Goal: Task Accomplishment & Management: Manage account settings

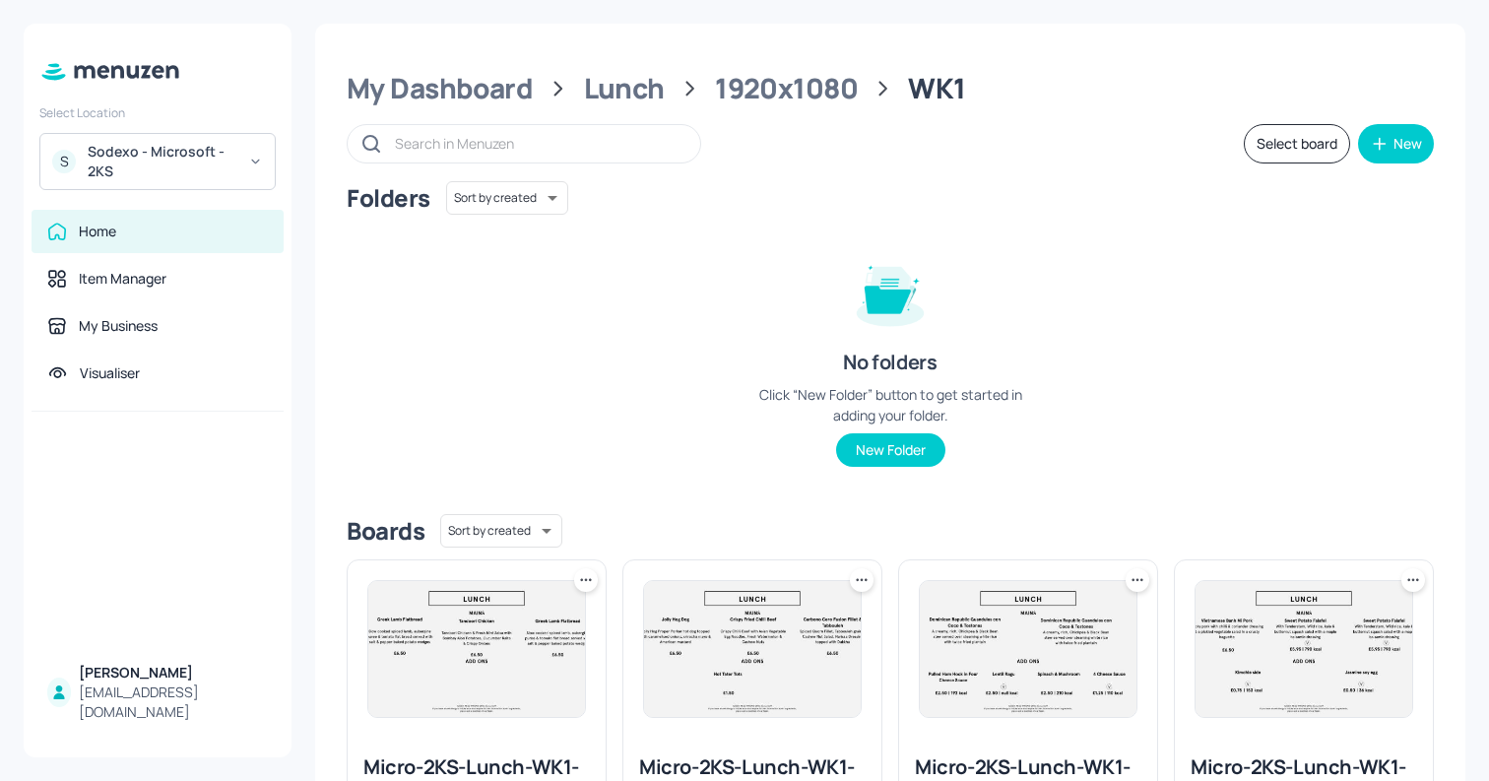
click at [211, 156] on div "Sodexo - Microsoft - 2KS" at bounding box center [162, 161] width 149 height 39
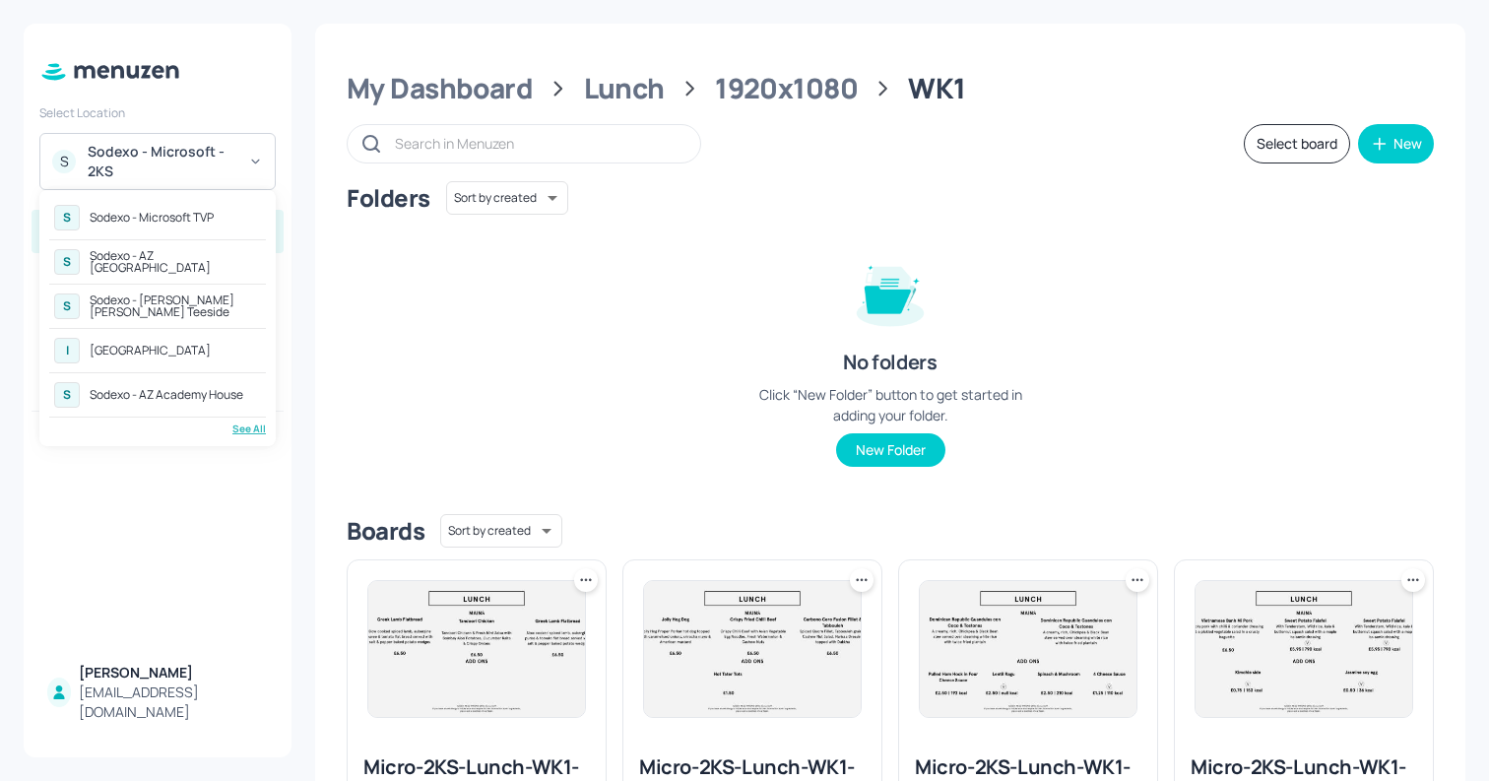
click at [149, 349] on div "[GEOGRAPHIC_DATA]" at bounding box center [150, 351] width 121 height 12
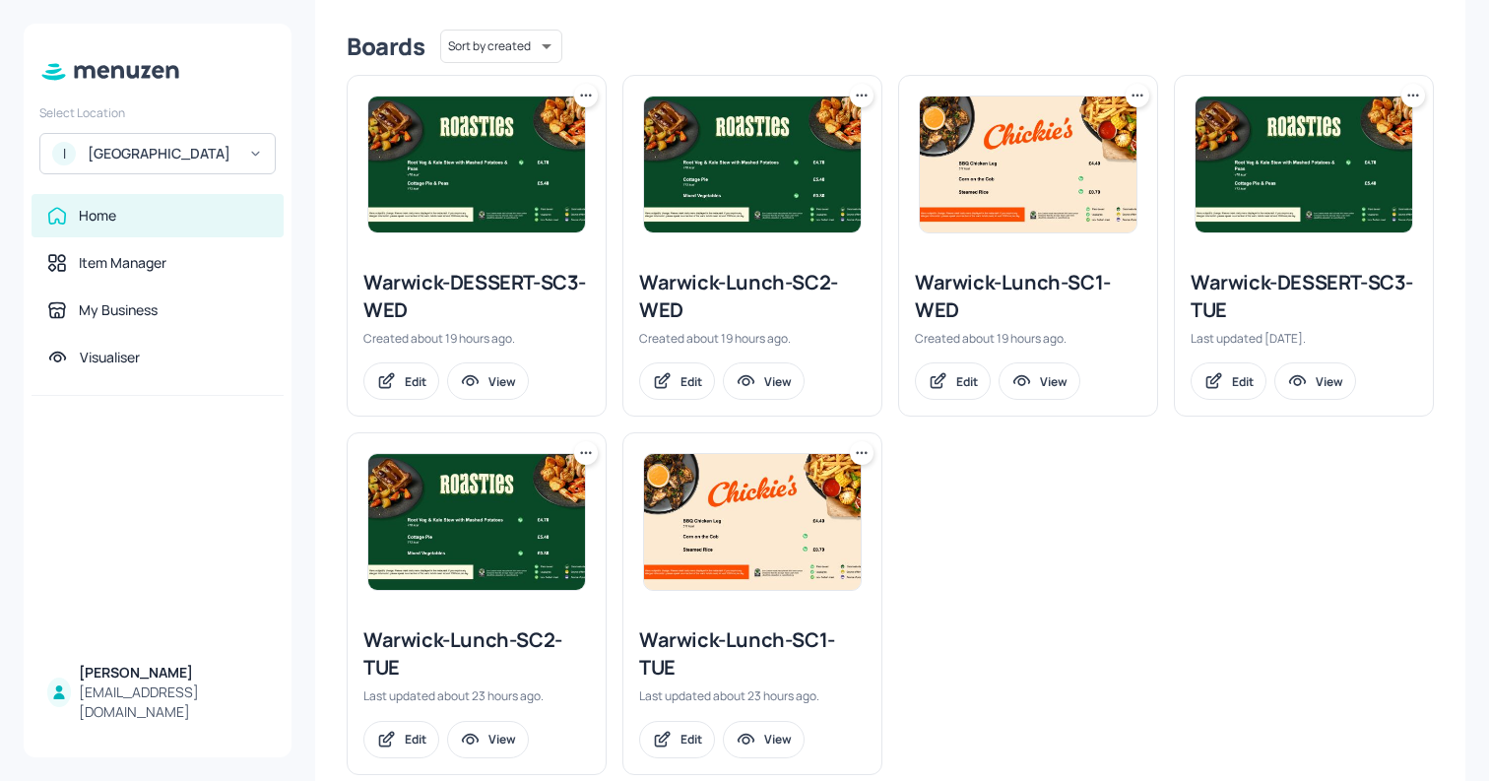
scroll to position [525, 0]
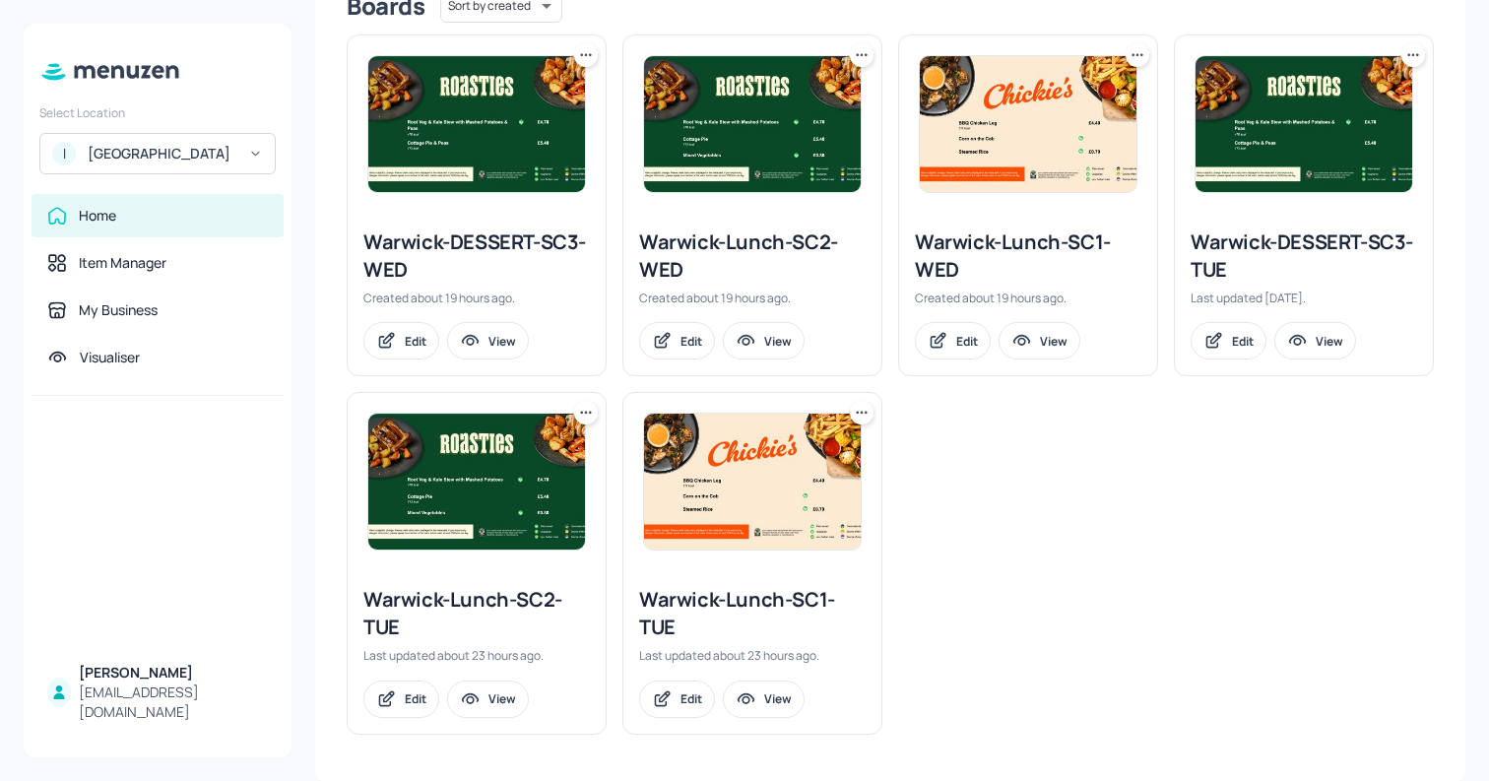
click at [761, 147] on img at bounding box center [752, 124] width 217 height 136
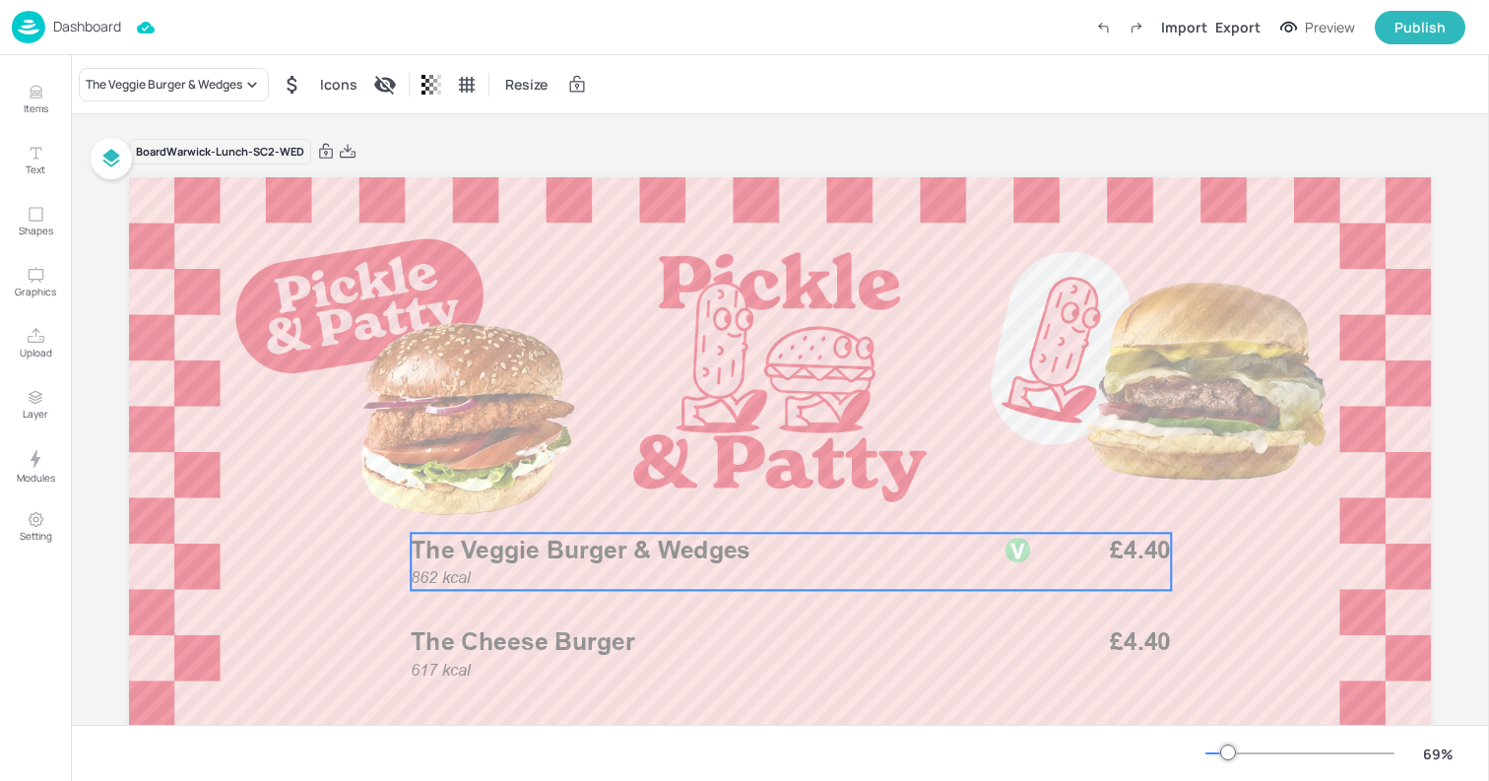
click at [569, 572] on div "862 kcal The Veggie Burger & Wedges £4.40" at bounding box center [791, 561] width 760 height 57
click at [769, 496] on icon "Edit Item" at bounding box center [777, 499] width 17 height 16
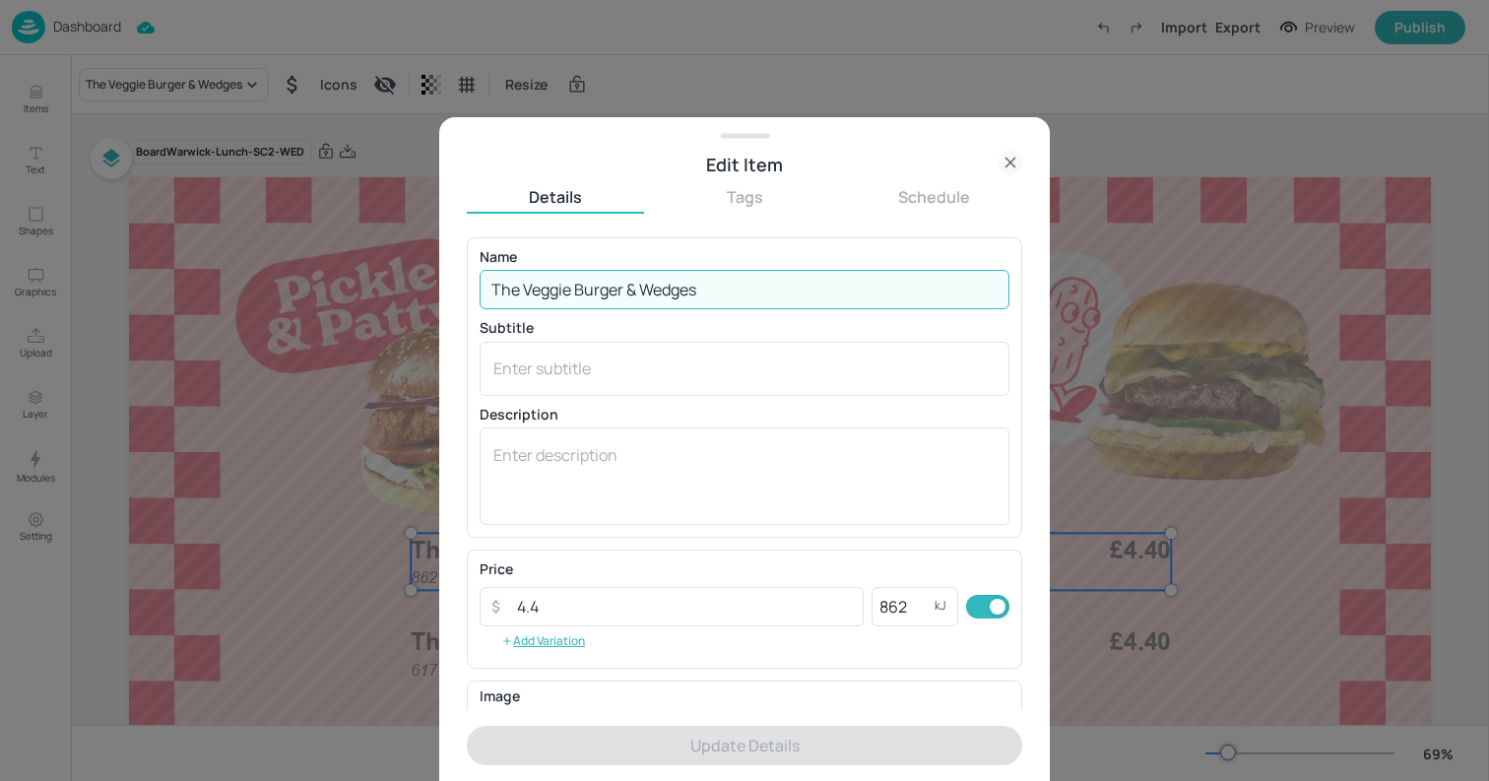
drag, startPoint x: 644, startPoint y: 287, endPoint x: 740, endPoint y: 296, distance: 96.0
click at [731, 294] on input "The Veggie Burger & Wedges" at bounding box center [745, 289] width 530 height 39
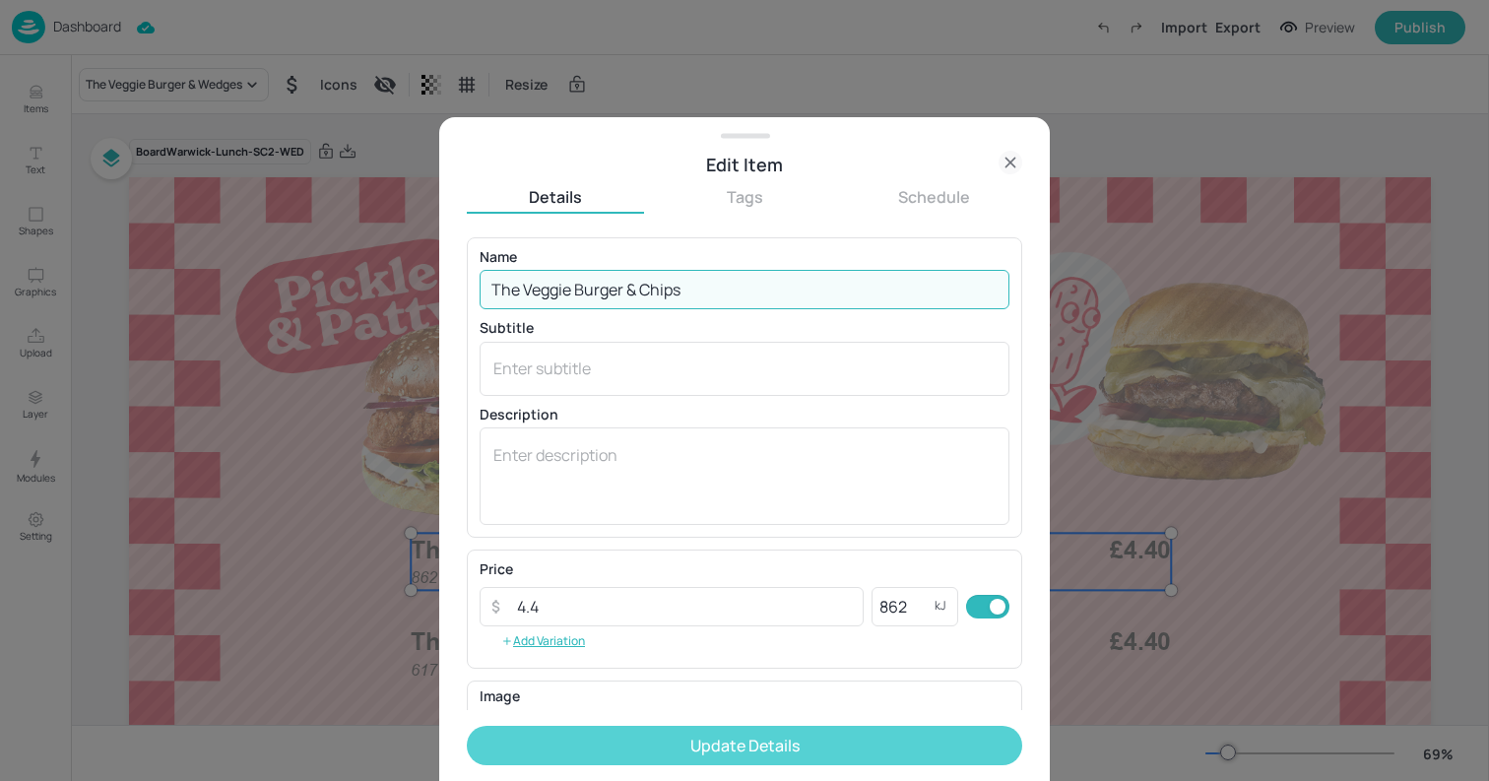
type input "The Veggie Burger & Chips"
click at [631, 748] on button "Update Details" at bounding box center [744, 745] width 555 height 39
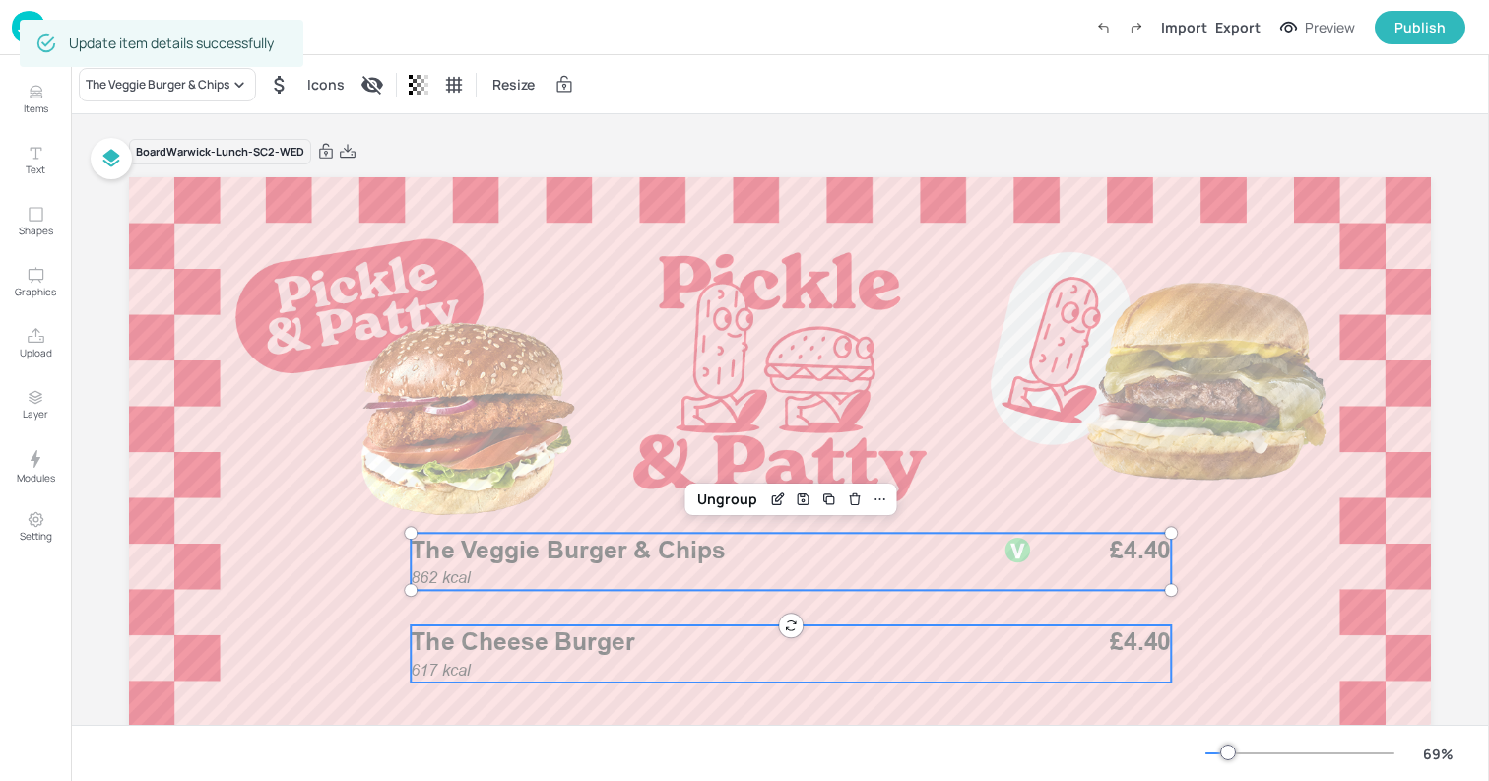
click at [545, 652] on span "The Cheese Burger" at bounding box center [523, 642] width 224 height 30
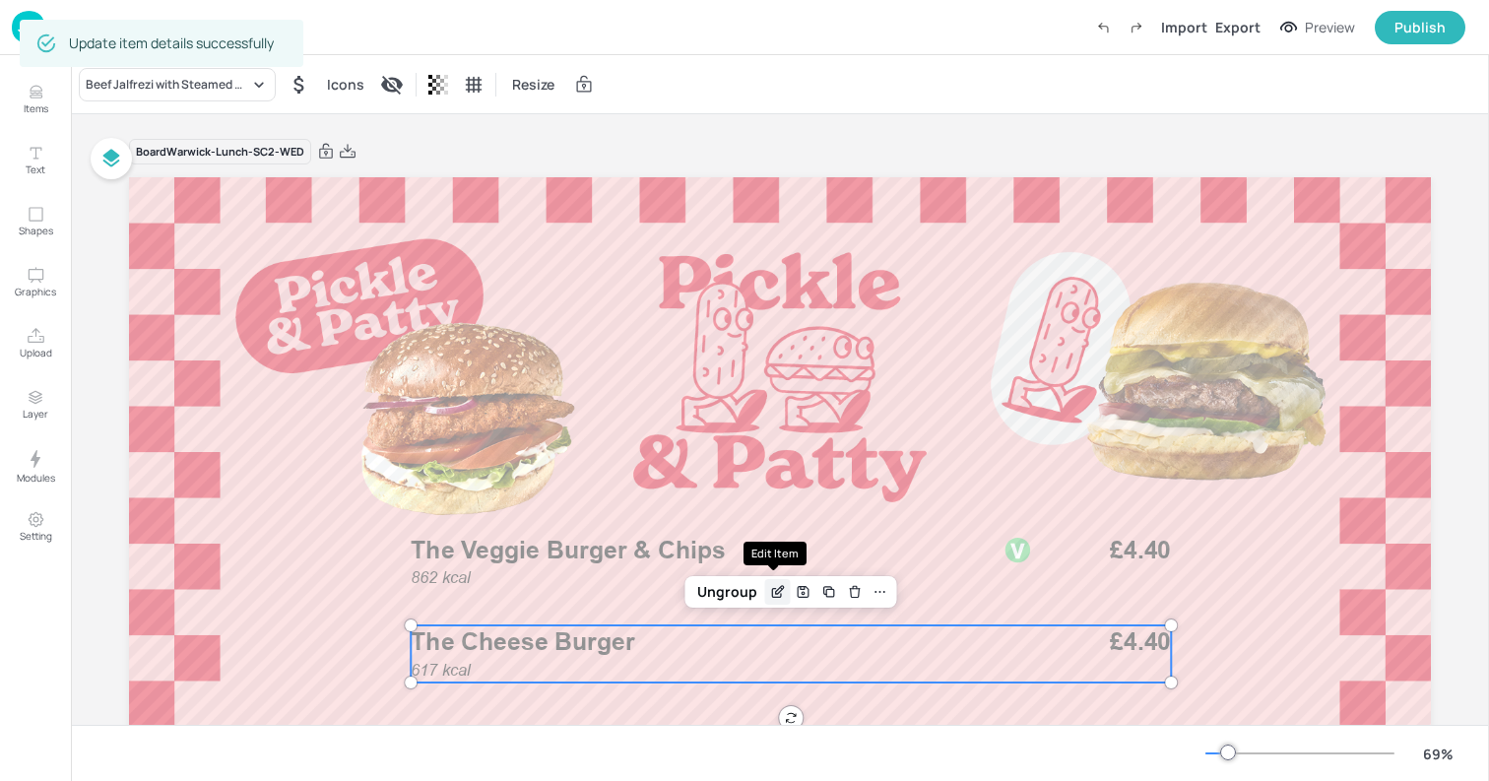
click at [776, 596] on icon "Edit Item" at bounding box center [776, 593] width 9 height 9
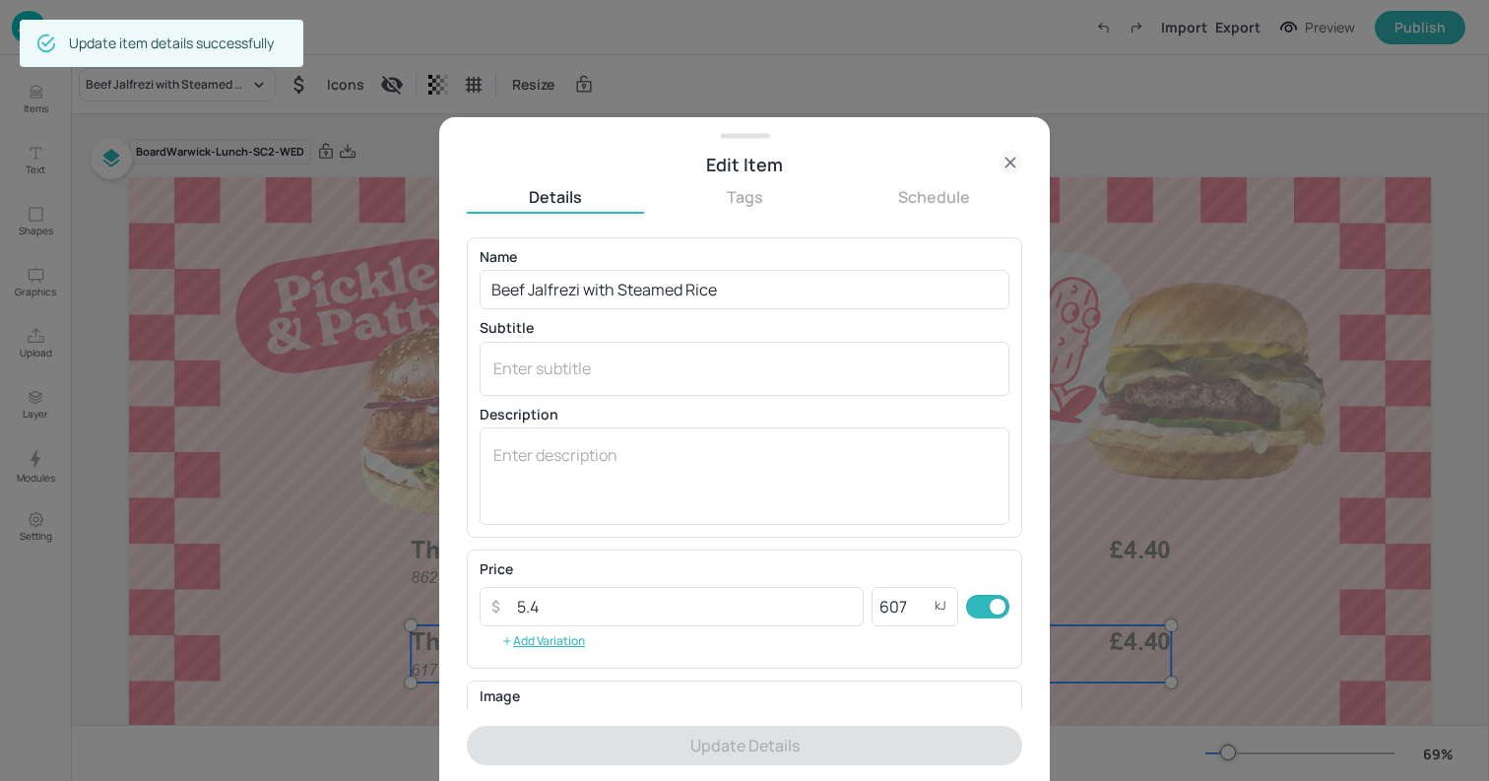
click at [1016, 159] on icon at bounding box center [1011, 163] width 24 height 24
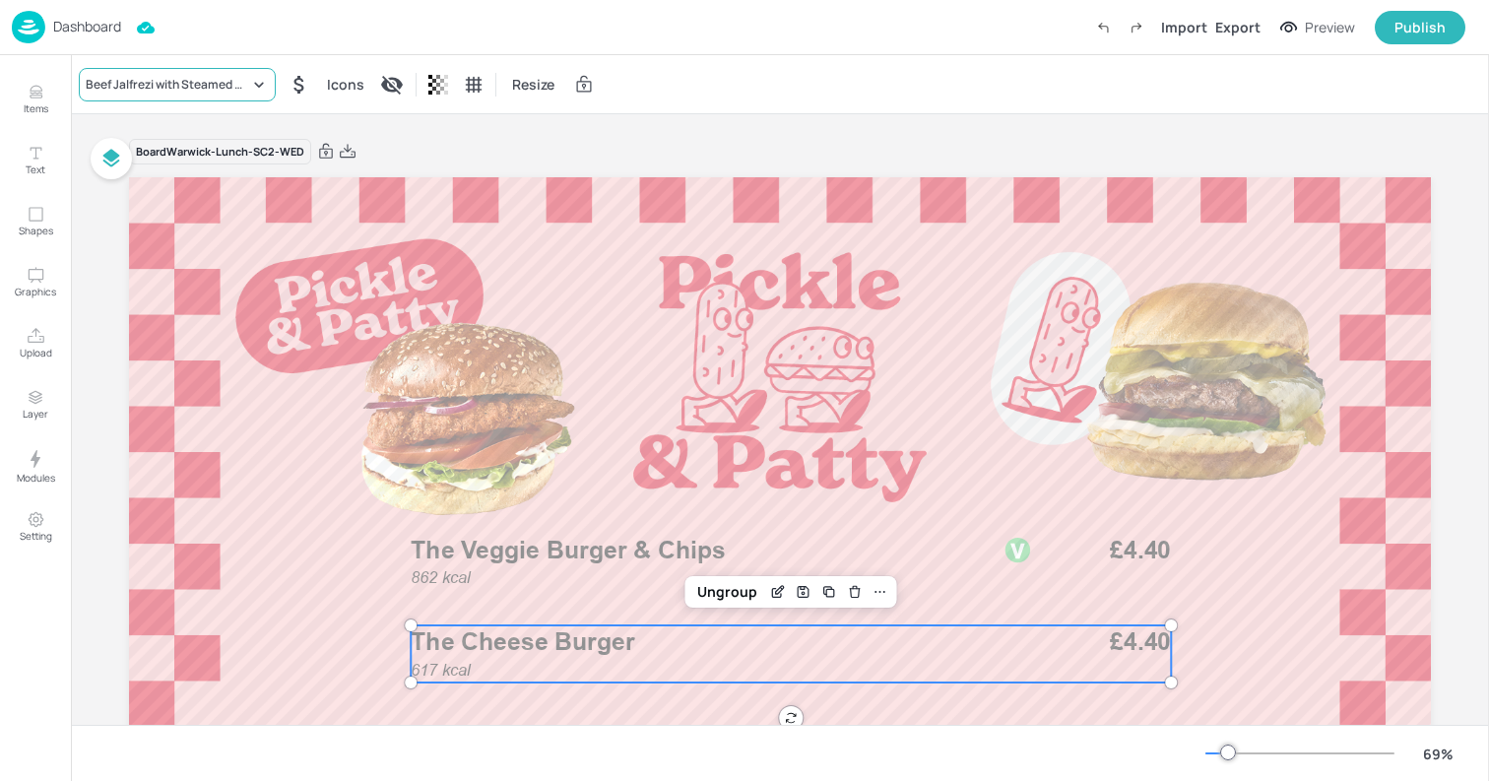
click at [181, 88] on div "Beef Jalfrezi with Steamed Rice" at bounding box center [167, 85] width 163 height 18
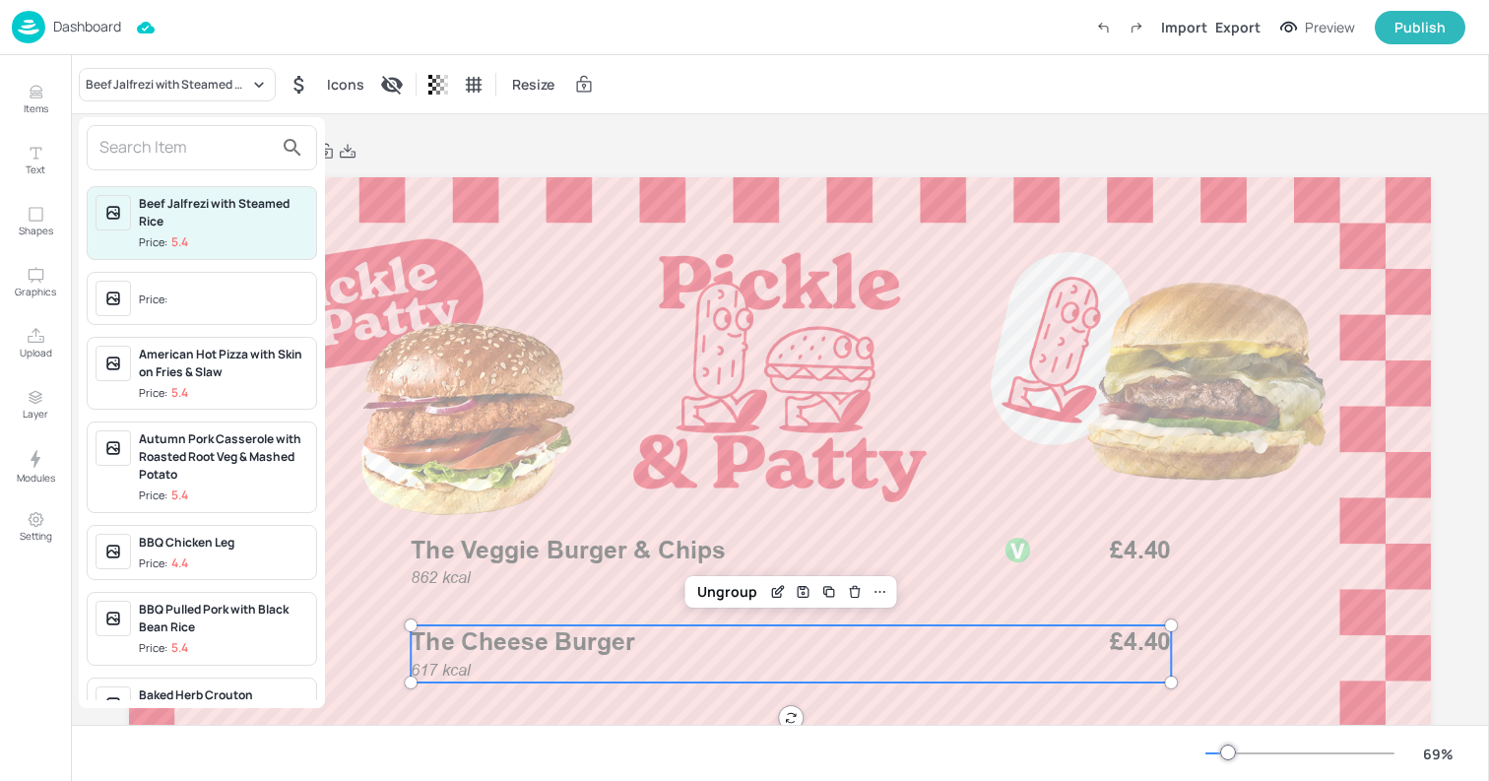
click at [151, 128] on div at bounding box center [202, 147] width 230 height 45
click at [133, 131] on div at bounding box center [202, 147] width 230 height 45
click at [123, 142] on input "text" at bounding box center [185, 148] width 173 height 32
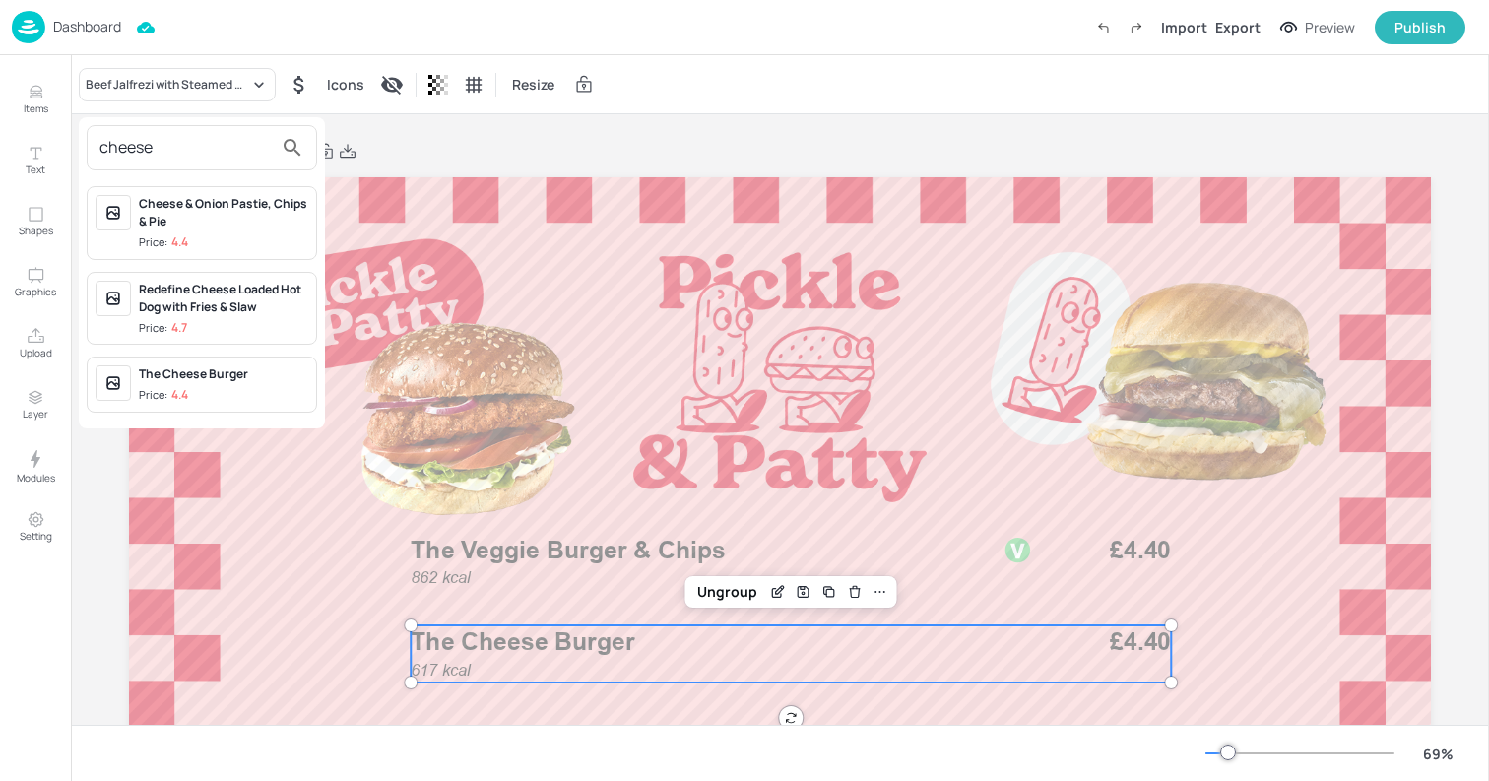
type input "cheese"
click at [209, 376] on div "The Cheese Burger" at bounding box center [223, 374] width 169 height 18
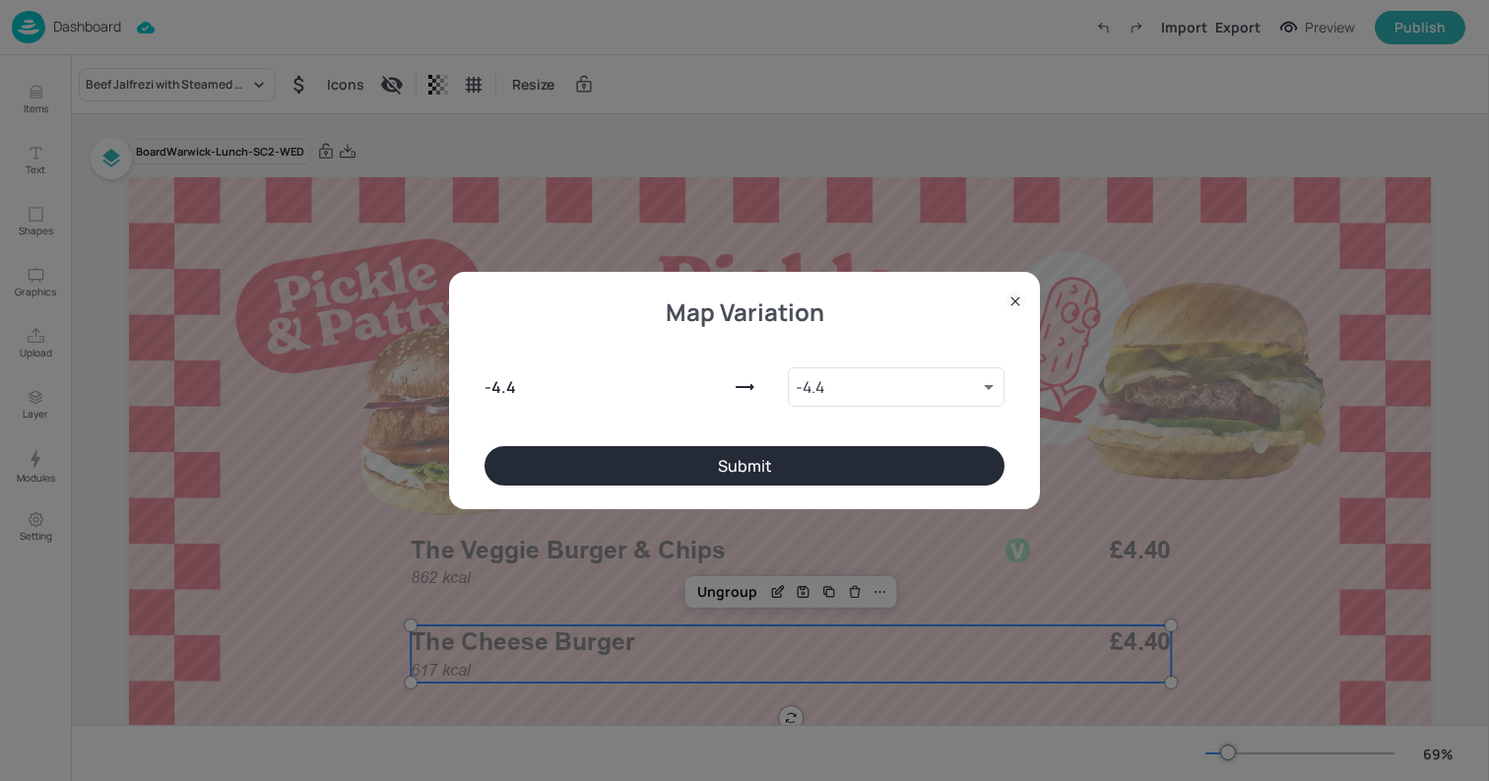
click at [667, 475] on button "Submit" at bounding box center [744, 465] width 520 height 39
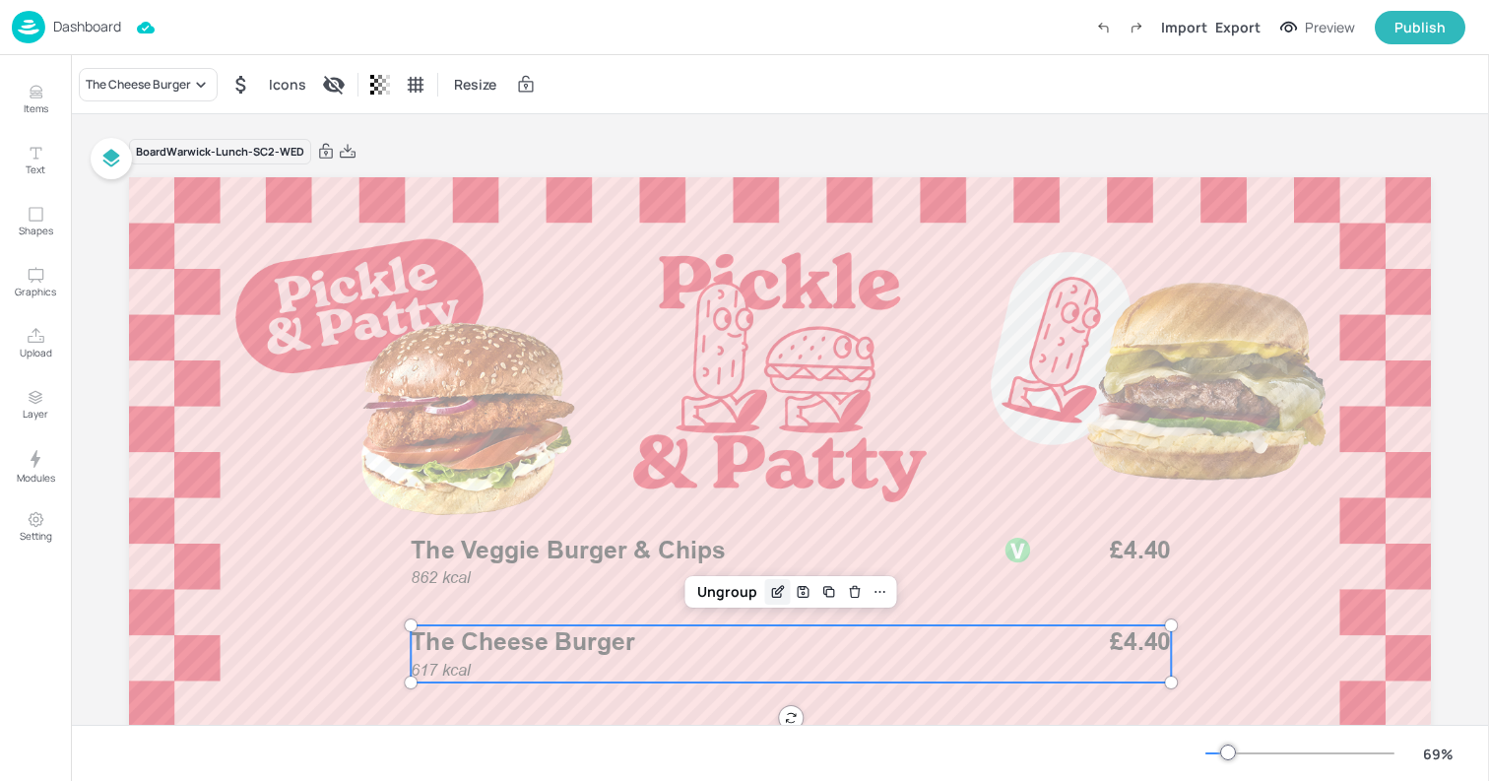
click at [781, 593] on icon "Edit Item" at bounding box center [777, 592] width 17 height 16
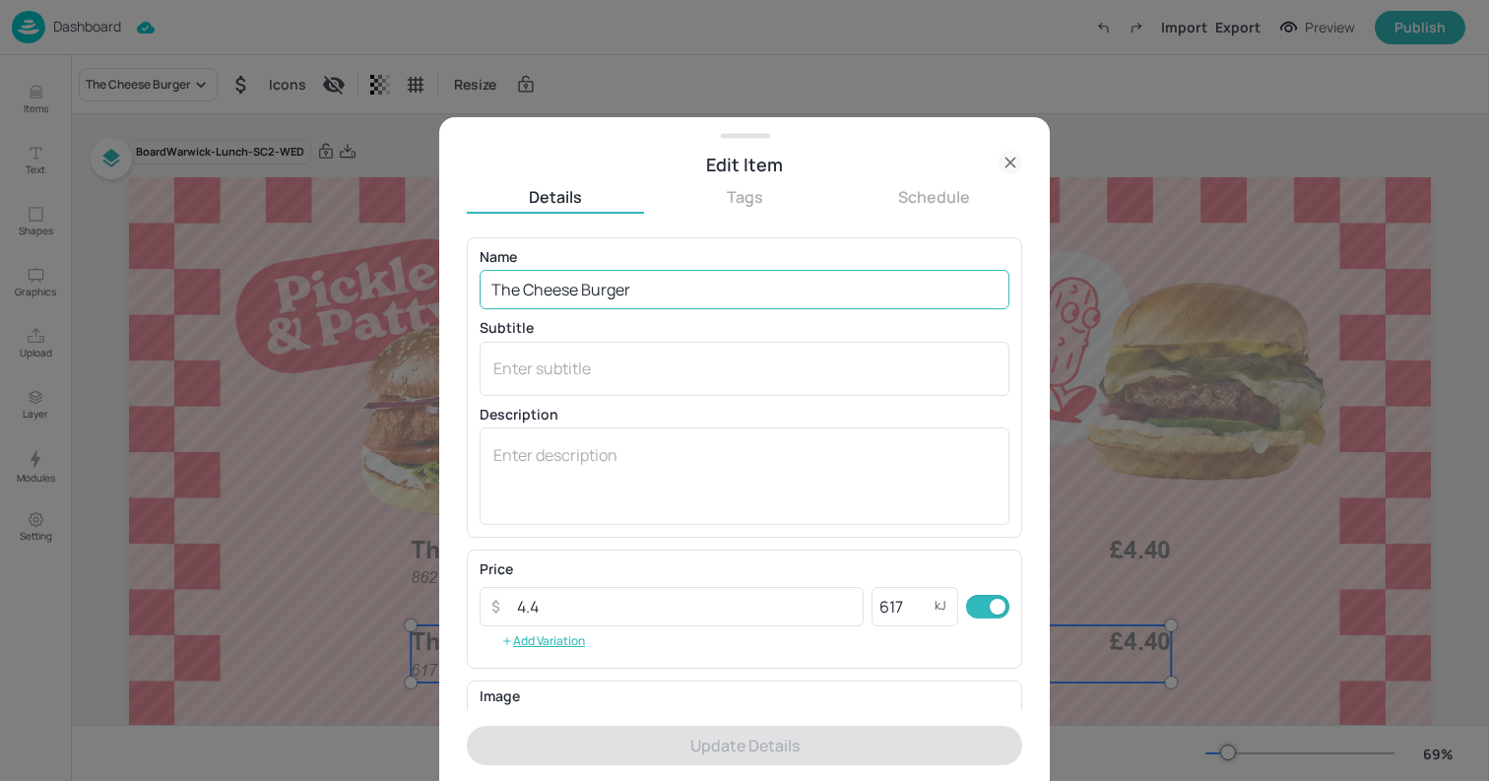
click at [712, 292] on input "The Cheese Burger" at bounding box center [745, 289] width 530 height 39
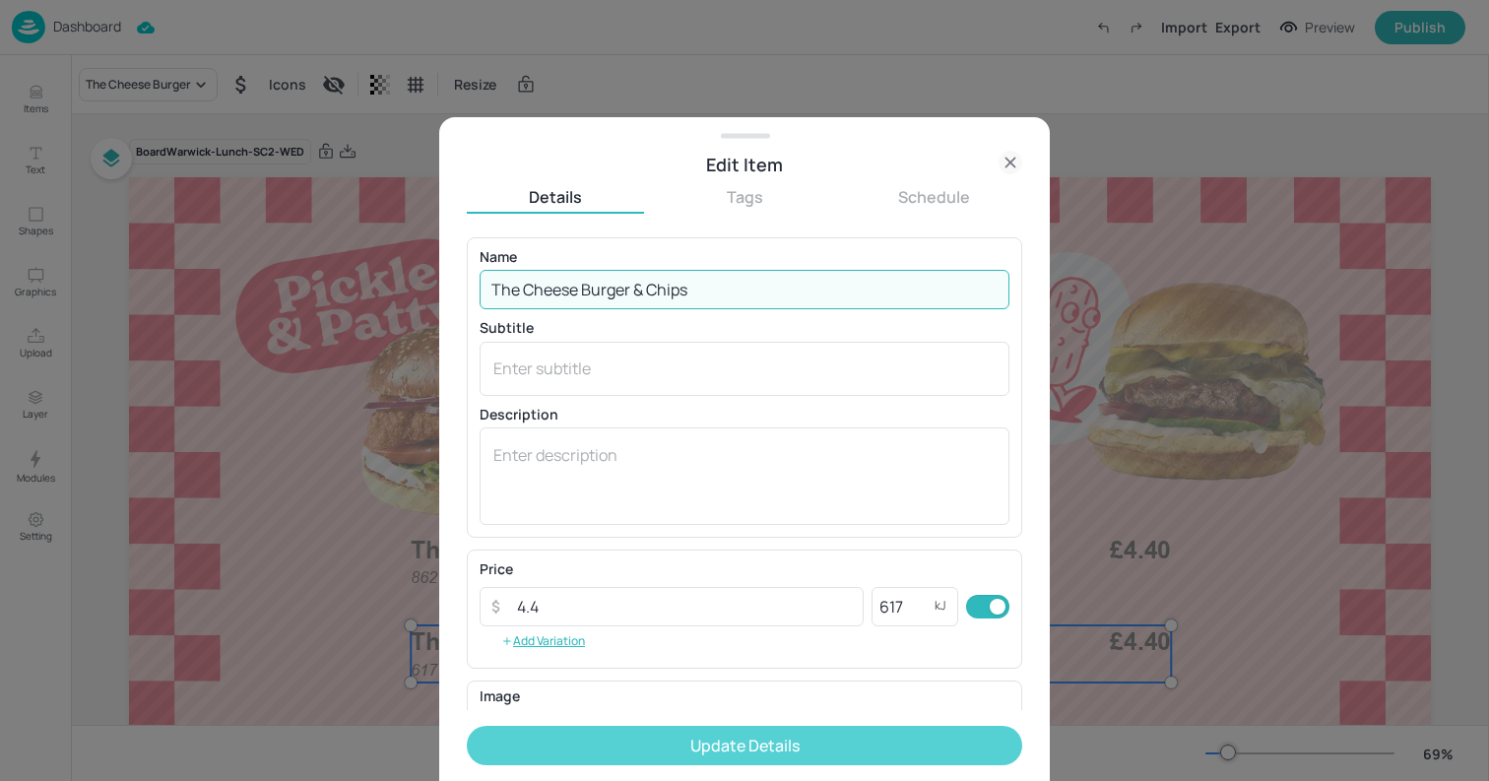
type input "The Cheese Burger & Chips"
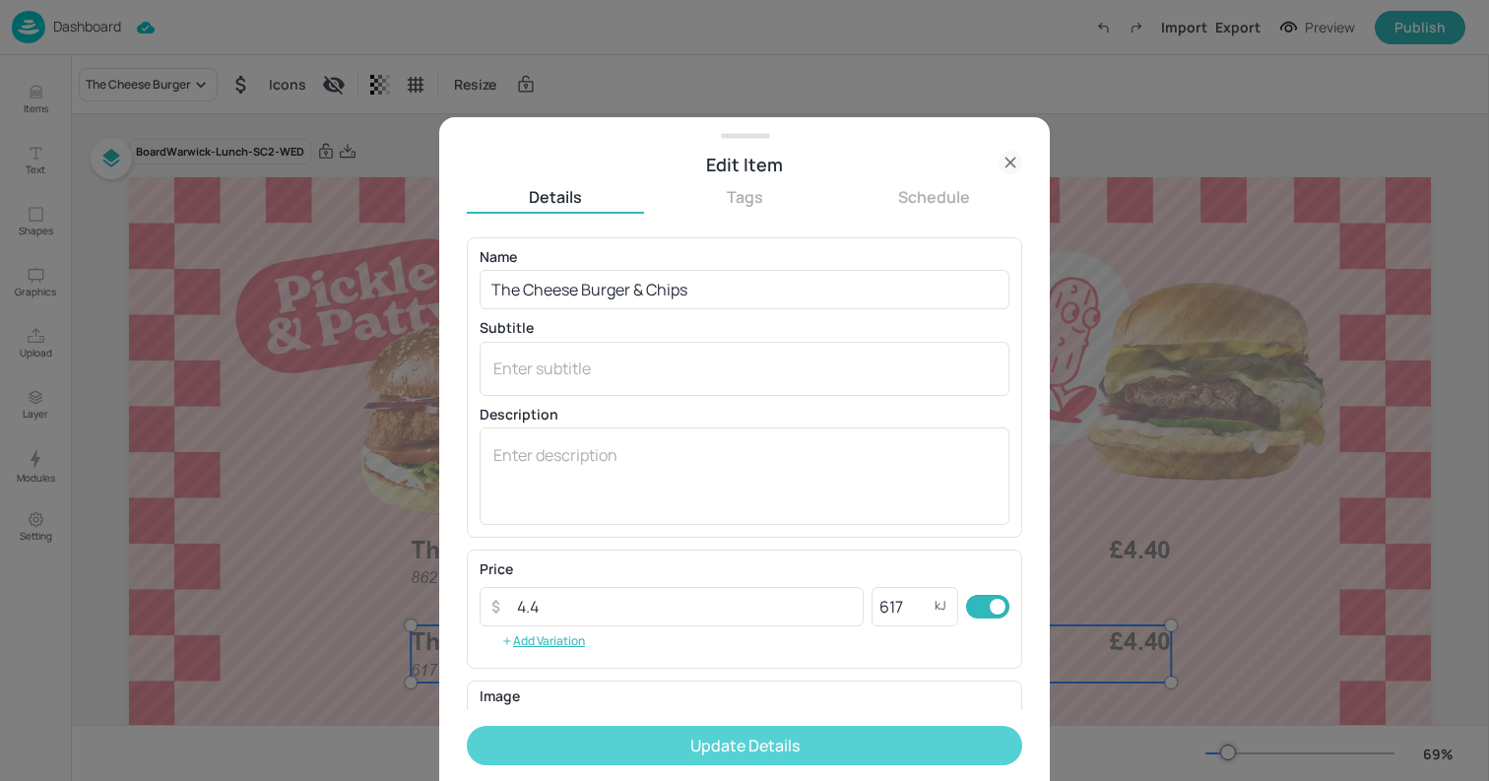
click at [629, 756] on button "Update Details" at bounding box center [744, 745] width 555 height 39
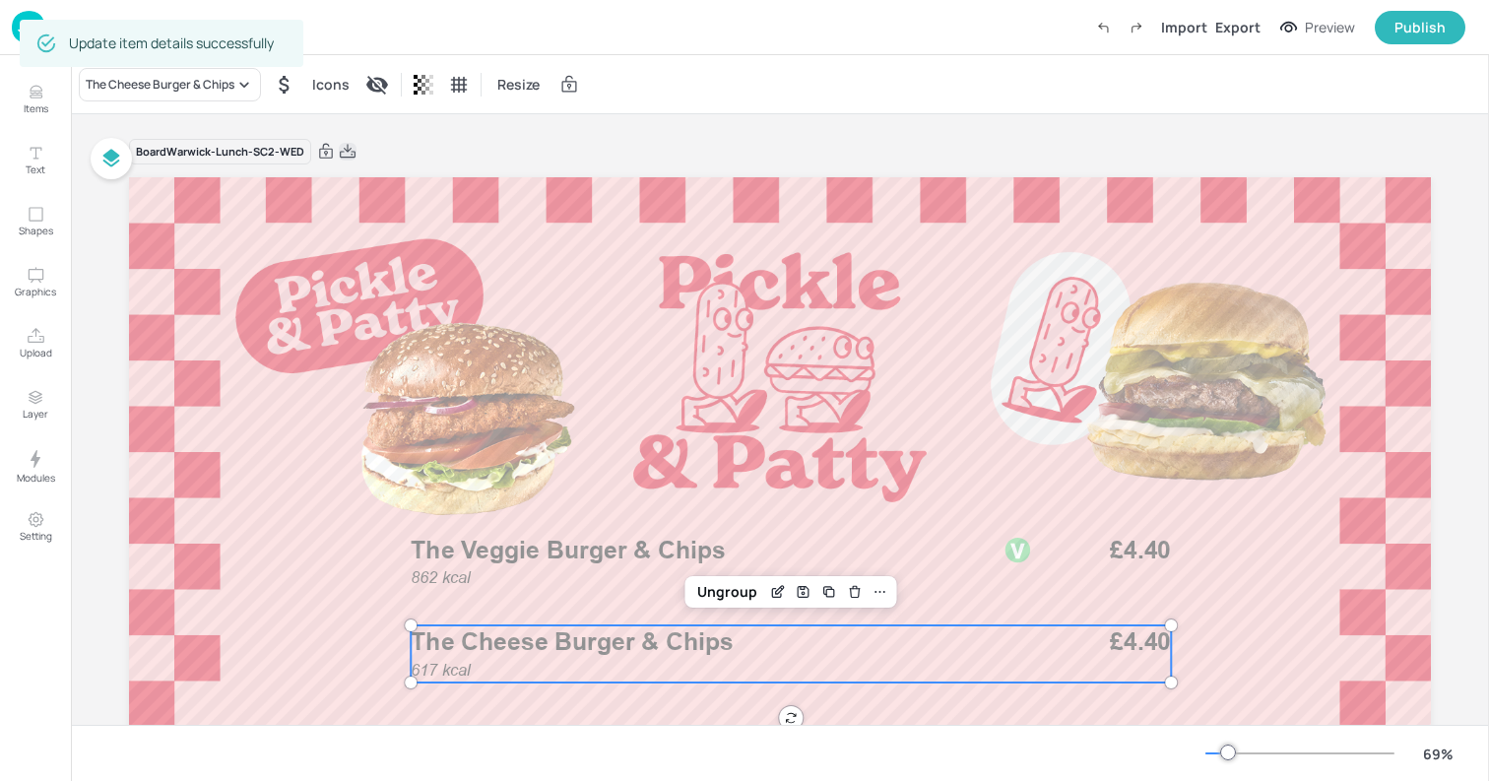
click at [341, 153] on icon at bounding box center [348, 152] width 18 height 20
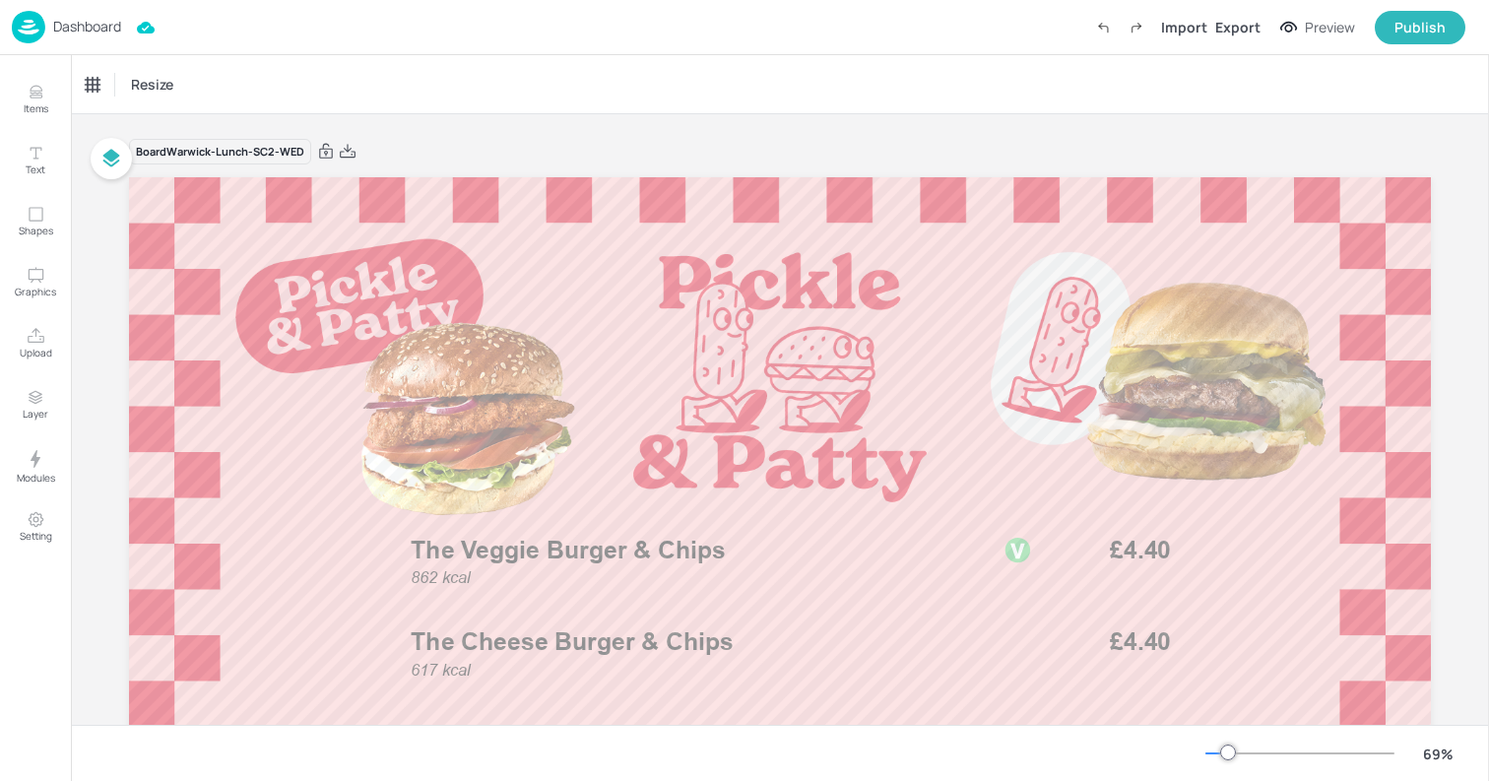
click at [619, 85] on div "Resize" at bounding box center [780, 84] width 1418 height 58
click at [50, 24] on div "Dashboard" at bounding box center [66, 27] width 109 height 32
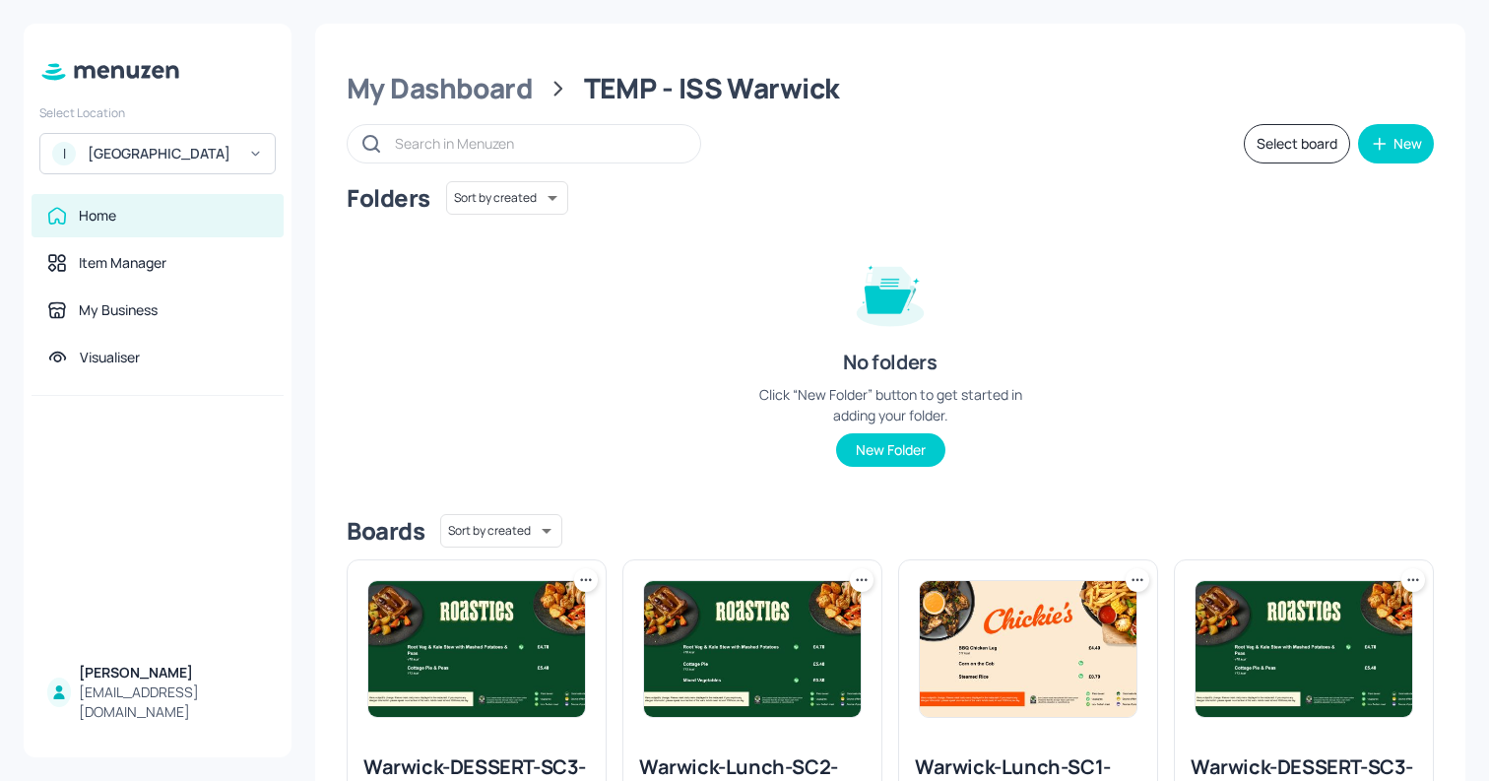
click at [973, 679] on img at bounding box center [1028, 649] width 217 height 136
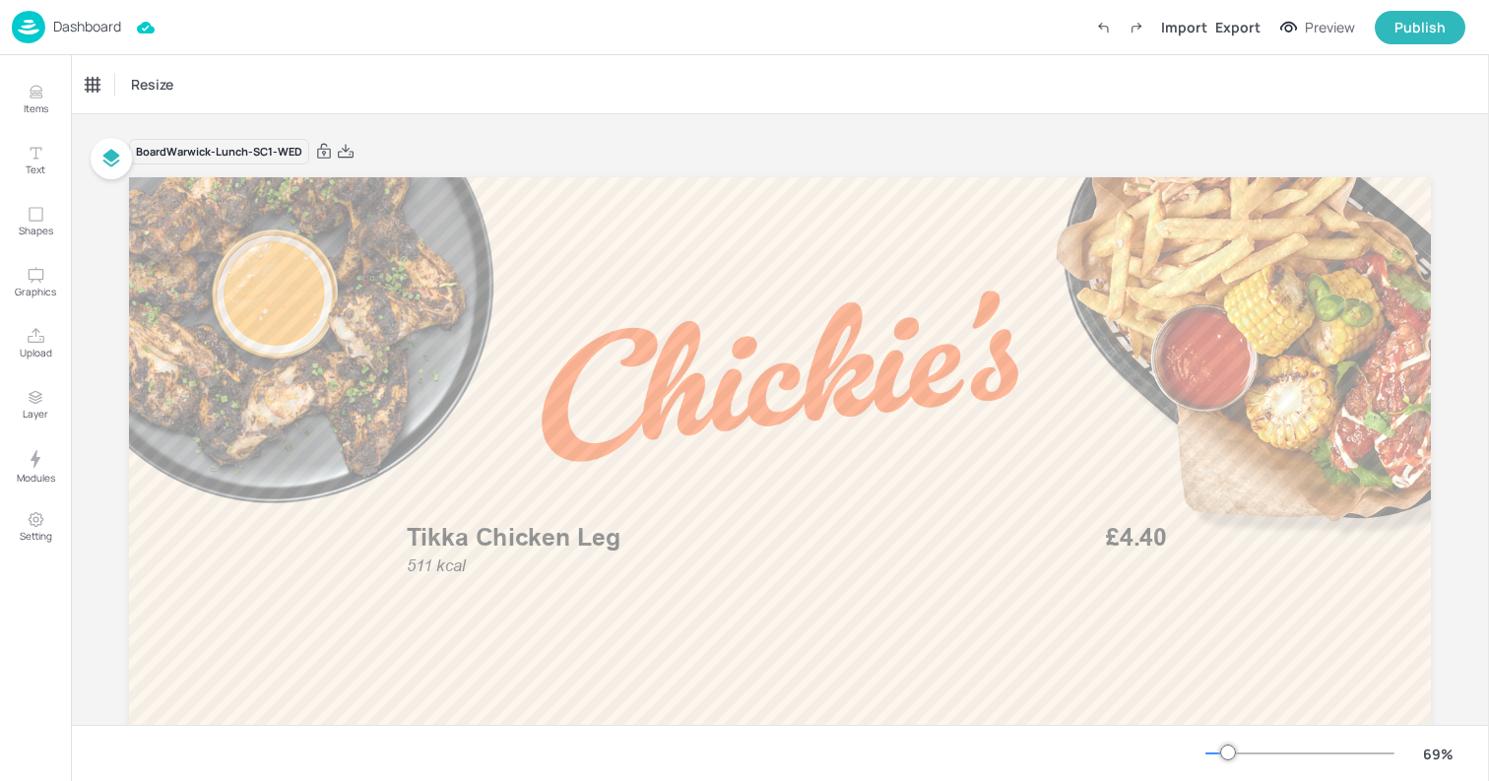
click at [39, 21] on img at bounding box center [28, 27] width 33 height 32
click at [27, 32] on img at bounding box center [28, 27] width 33 height 32
